Goal: Information Seeking & Learning: Learn about a topic

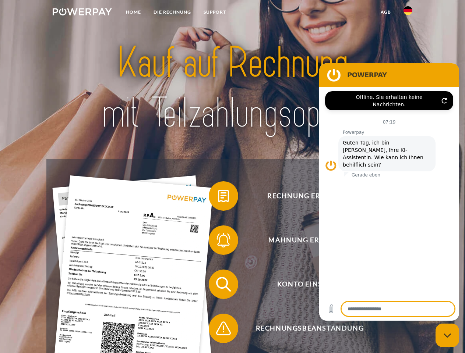
click at [82, 13] on img at bounding box center [82, 11] width 59 height 7
click at [408, 13] on img at bounding box center [407, 10] width 9 height 9
click at [385, 12] on link "agb" at bounding box center [385, 12] width 23 height 13
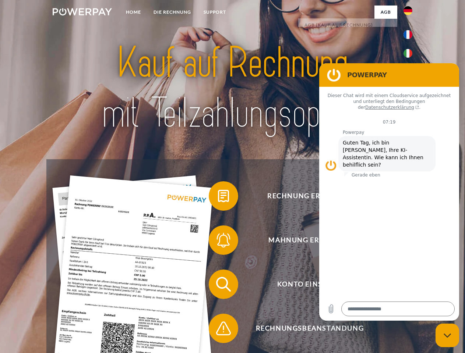
click at [218, 198] on span at bounding box center [212, 196] width 37 height 37
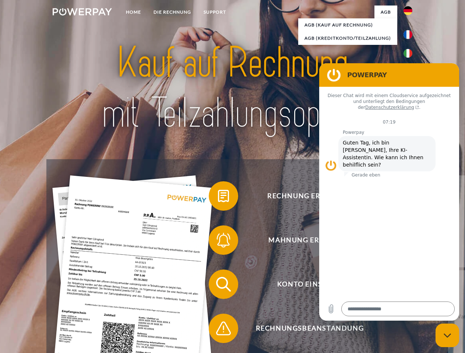
click at [218, 242] on div "Rechnung erhalten? Mahnung erhalten? Konto einsehen" at bounding box center [232, 306] width 372 height 294
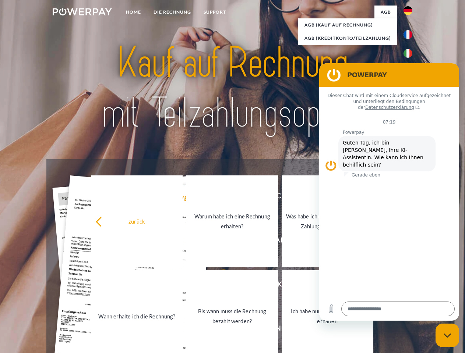
click at [218, 286] on link "Bis wann muss die Rechnung bezahlt werden?" at bounding box center [232, 317] width 92 height 92
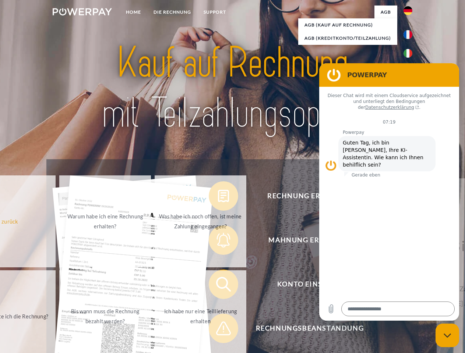
click at [218, 330] on div "Rechnung erhalten? Mahnung erhalten? Konto einsehen" at bounding box center [232, 306] width 372 height 294
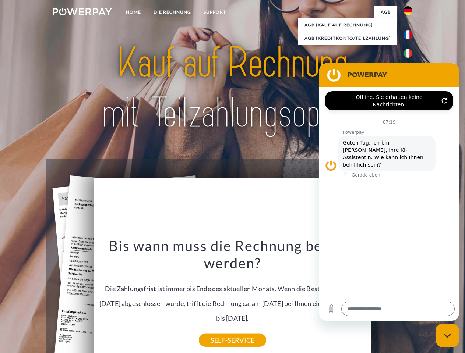
click at [447, 336] on icon "Messaging-Fenster schließen" at bounding box center [448, 336] width 8 height 5
type textarea "*"
